Goal: Check status: Check status

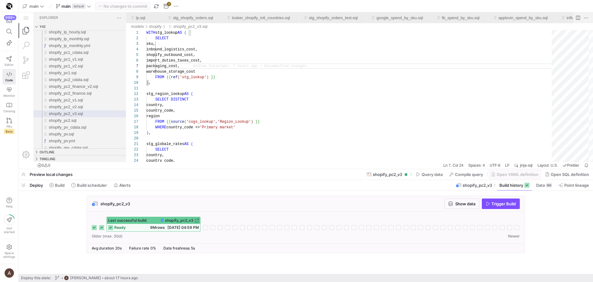
scroll to position [33, 51]
drag, startPoint x: 581, startPoint y: 21, endPoint x: 562, endPoint y: 9, distance: 22.1
